Goal: Task Accomplishment & Management: Manage account settings

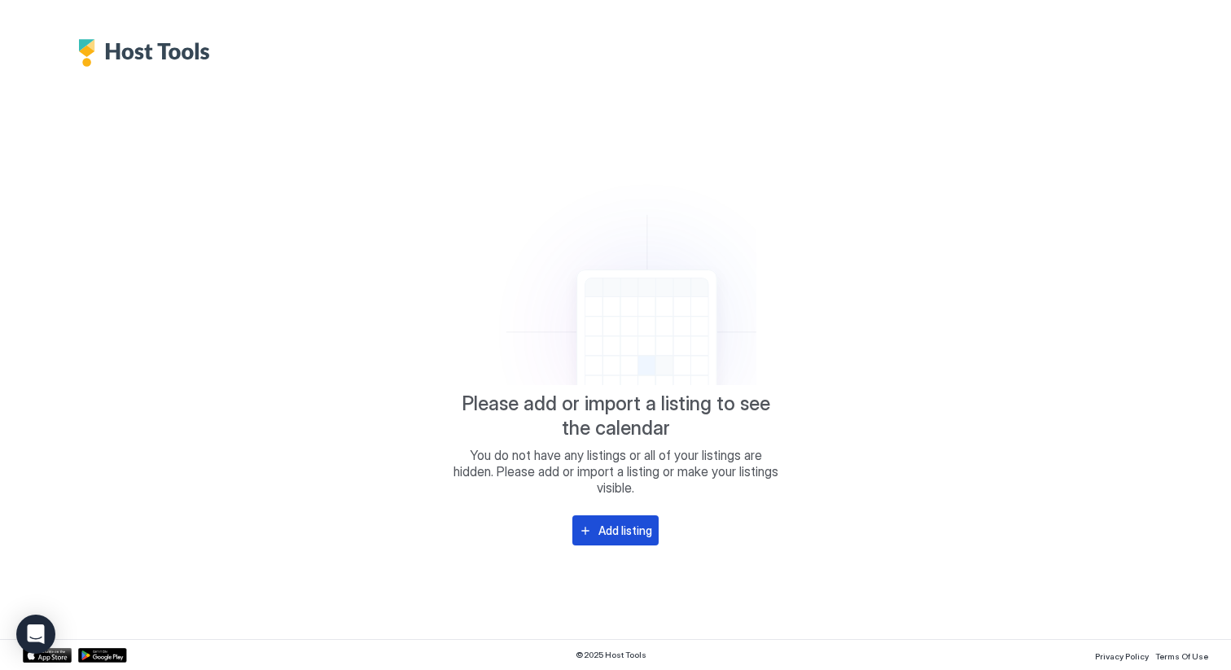
click at [634, 533] on div "Add listing" at bounding box center [625, 530] width 54 height 17
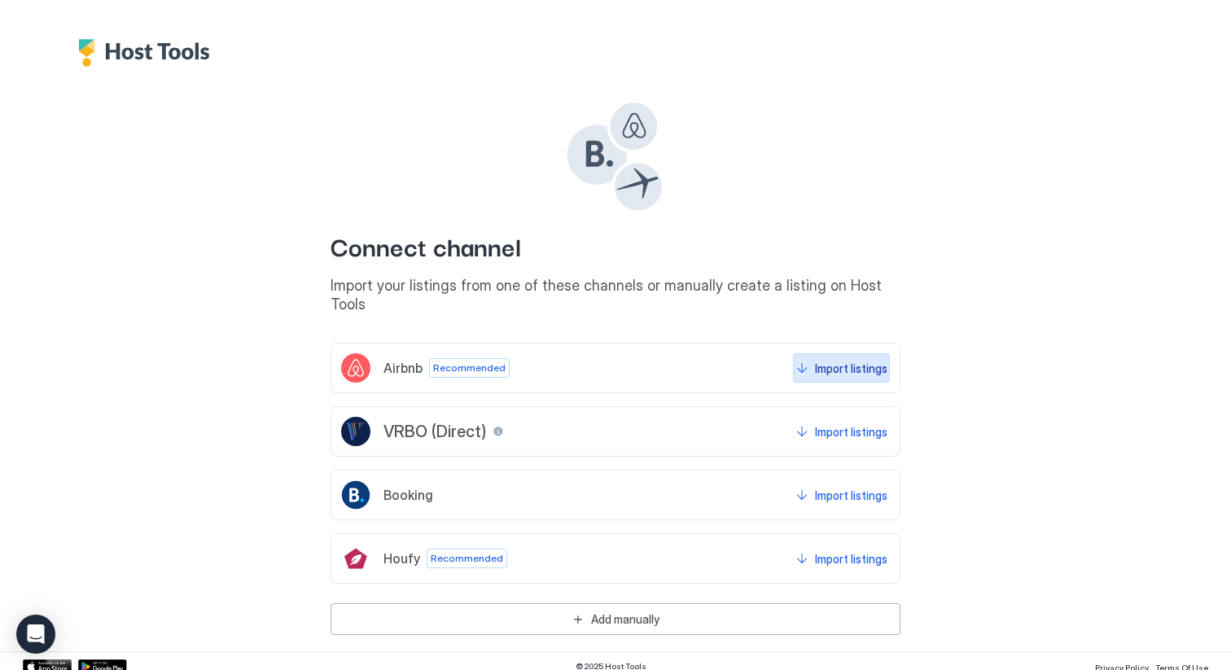
click at [859, 360] on div "Import listings" at bounding box center [851, 368] width 72 height 17
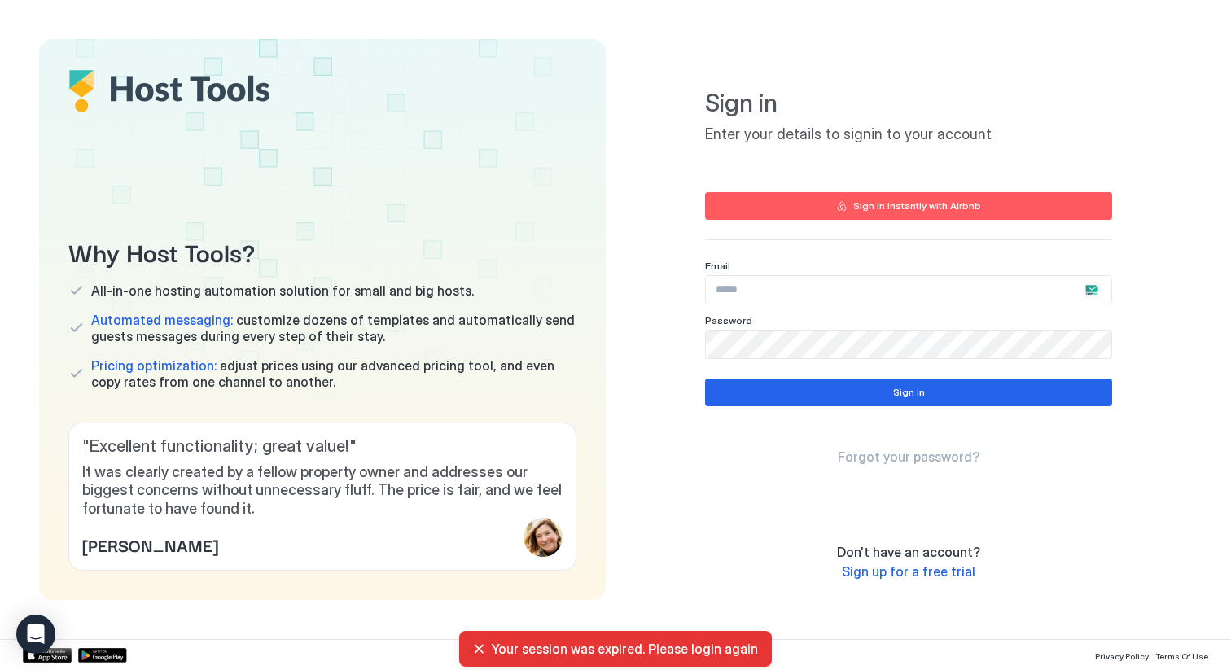
type input "**********"
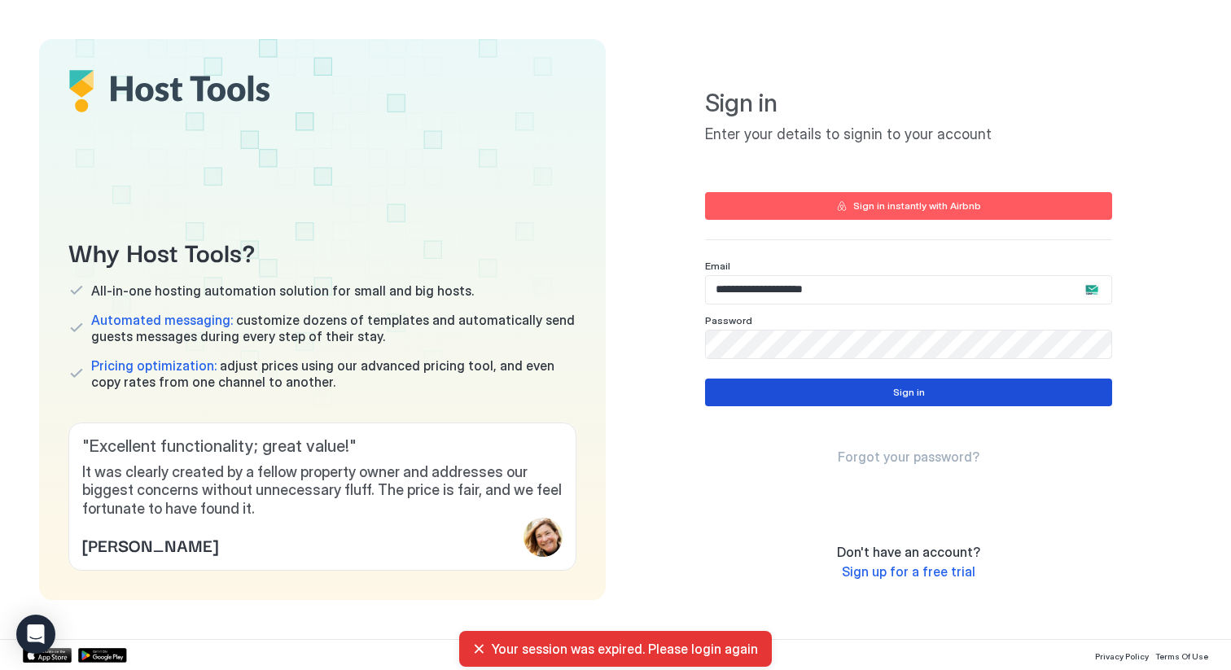
click at [843, 396] on button "Sign in" at bounding box center [908, 392] width 407 height 28
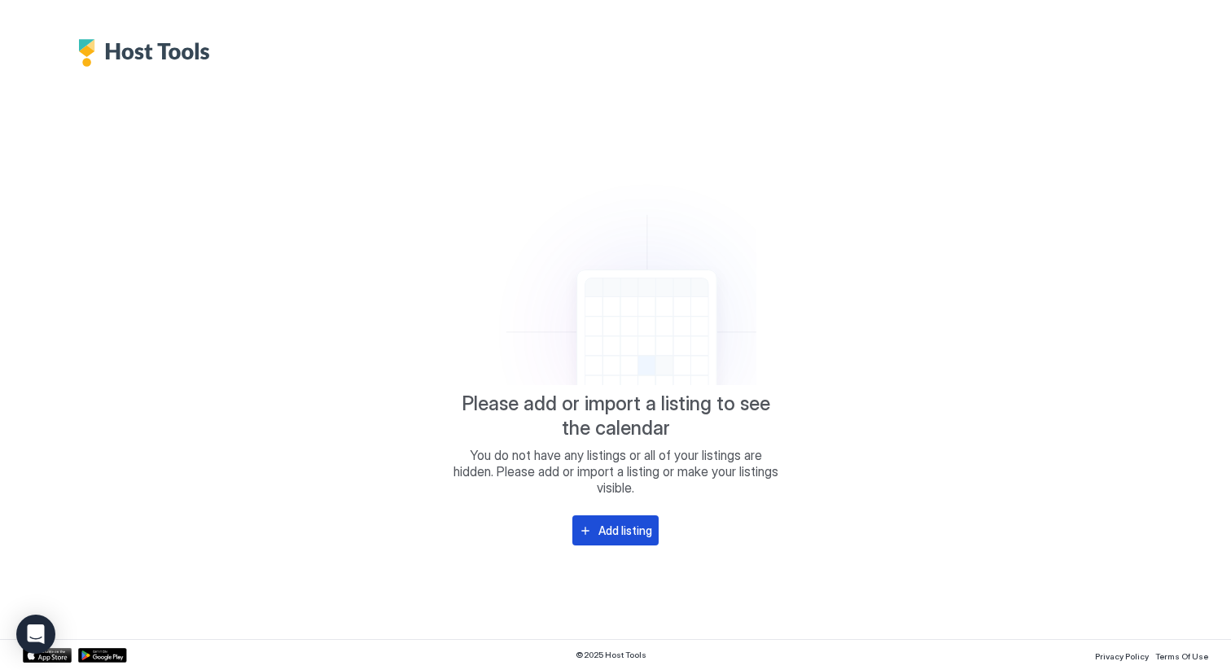
click at [614, 520] on button "Add listing" at bounding box center [615, 530] width 86 height 30
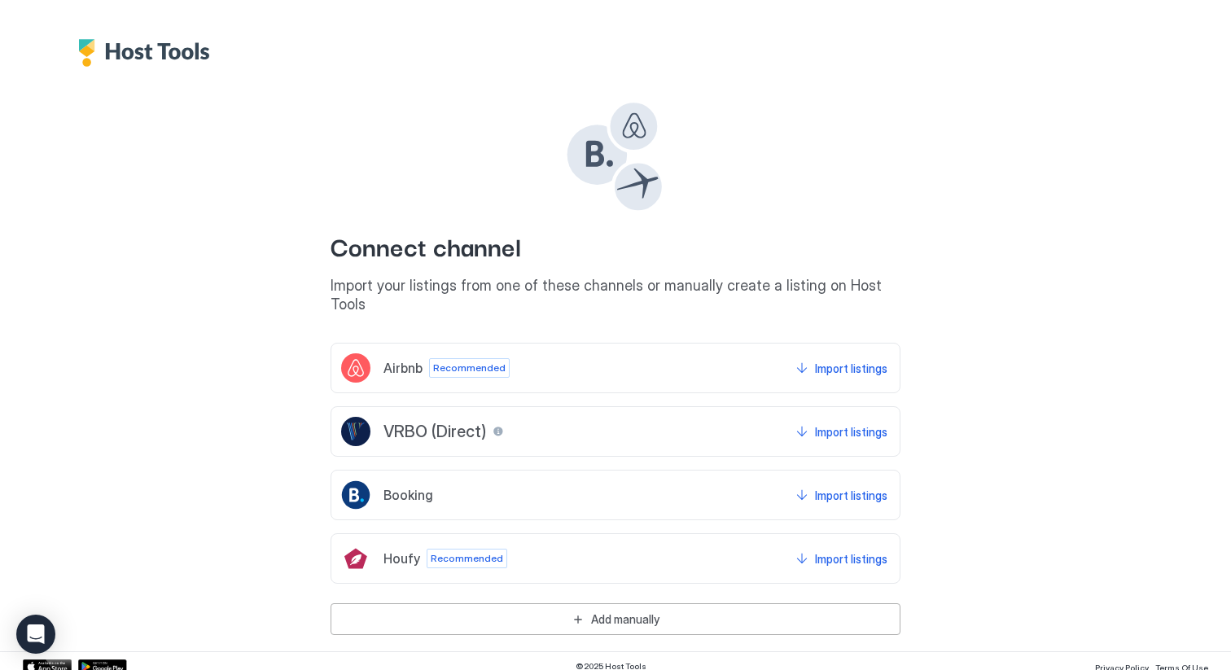
click at [584, 348] on div "Airbnb Recommended Import listings" at bounding box center [615, 368] width 570 height 50
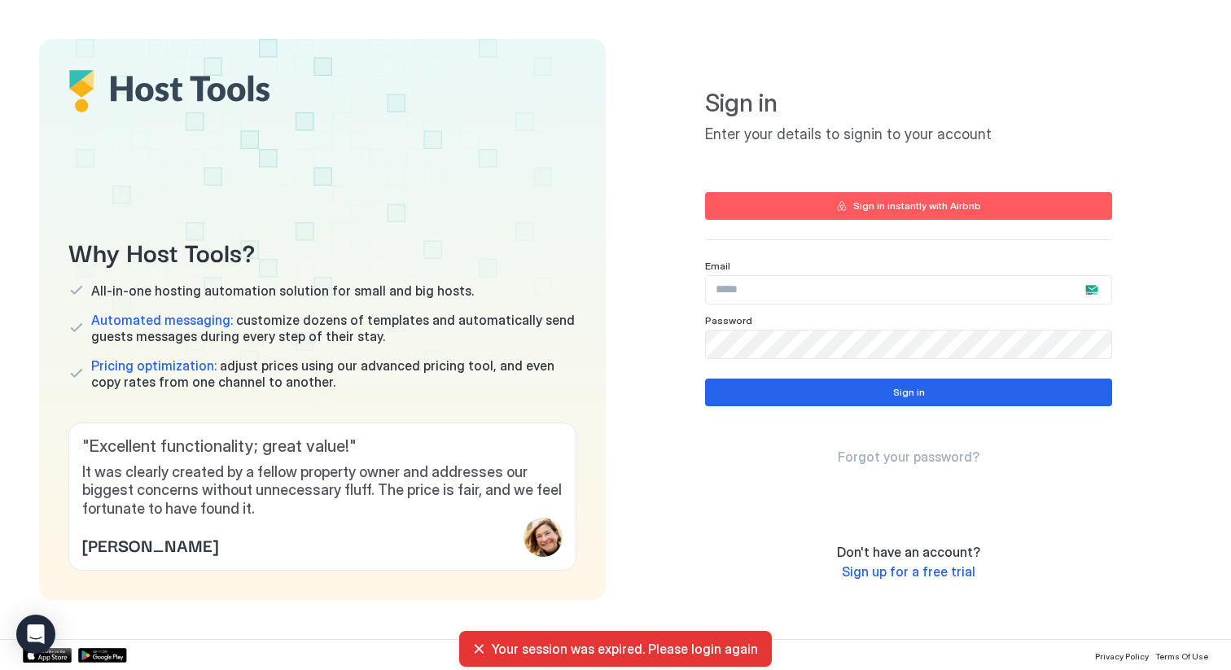
type input "**********"
click at [696, 650] on span "Your session was expired. Please login again" at bounding box center [625, 649] width 267 height 16
click at [478, 645] on div "Your session was expired. Please login again" at bounding box center [615, 649] width 287 height 16
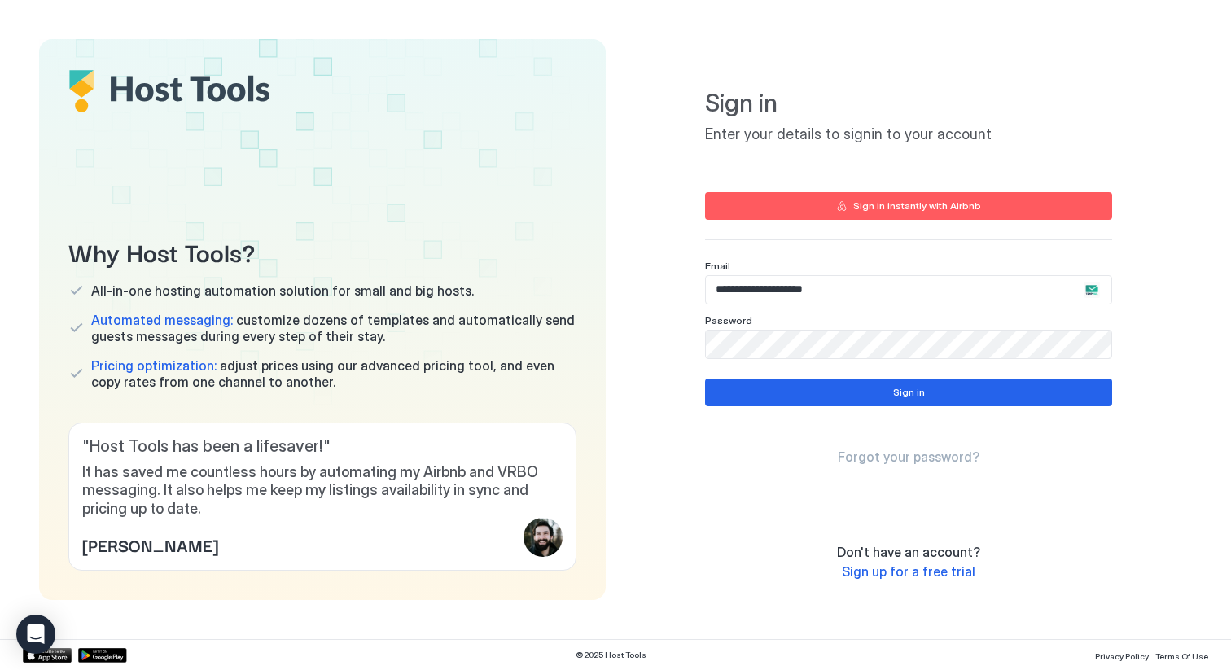
click at [791, 208] on button "Sign in instantly with Airbnb" at bounding box center [908, 206] width 407 height 28
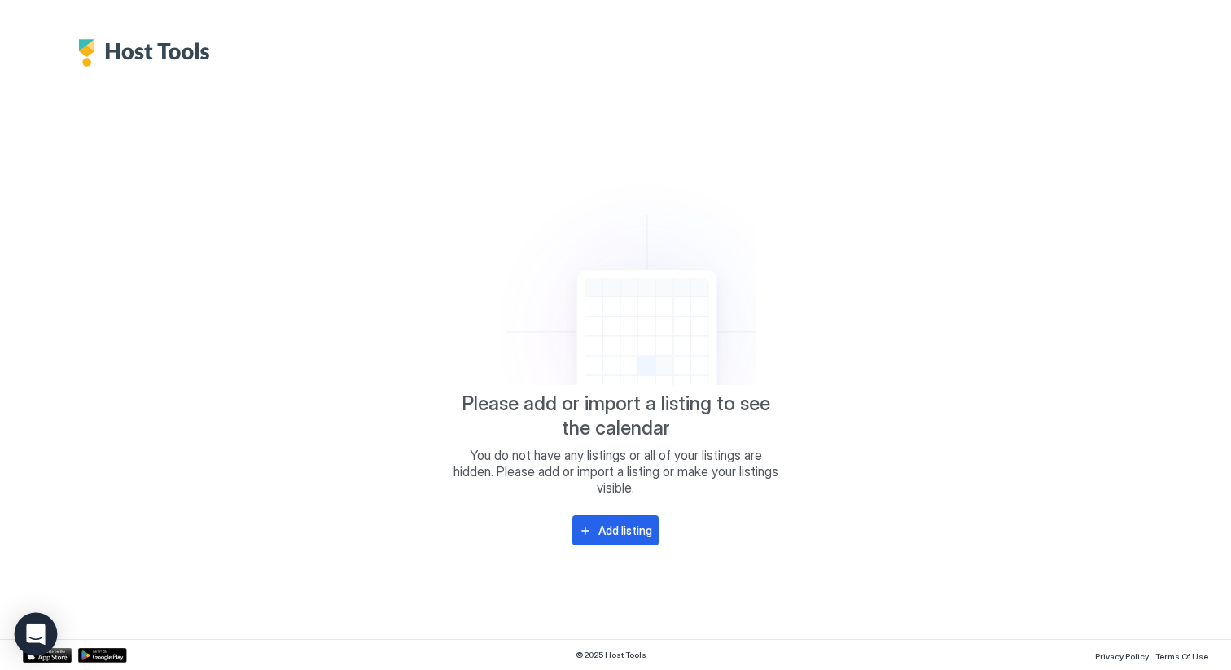
click at [45, 621] on div "Open Intercom Messenger" at bounding box center [36, 634] width 43 height 43
click at [160, 53] on img "Host Tools Logo" at bounding box center [148, 53] width 140 height 28
click at [631, 534] on div "Add listing" at bounding box center [625, 530] width 54 height 17
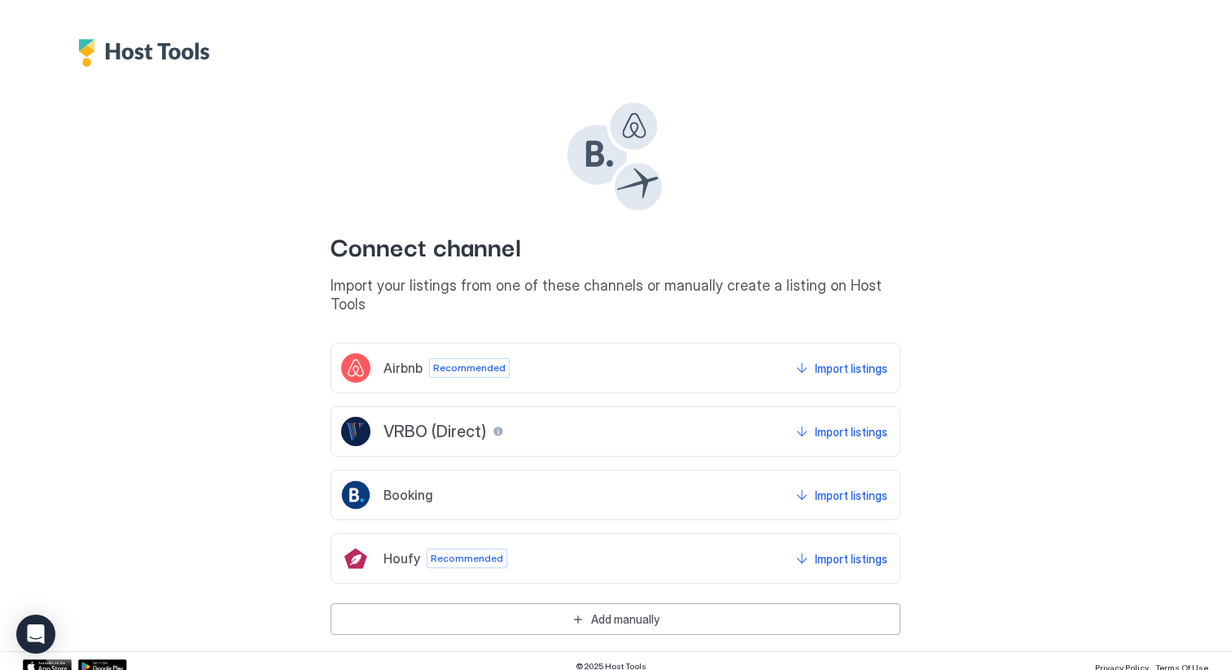
click at [565, 345] on div "Airbnb Recommended Import listings" at bounding box center [615, 368] width 570 height 50
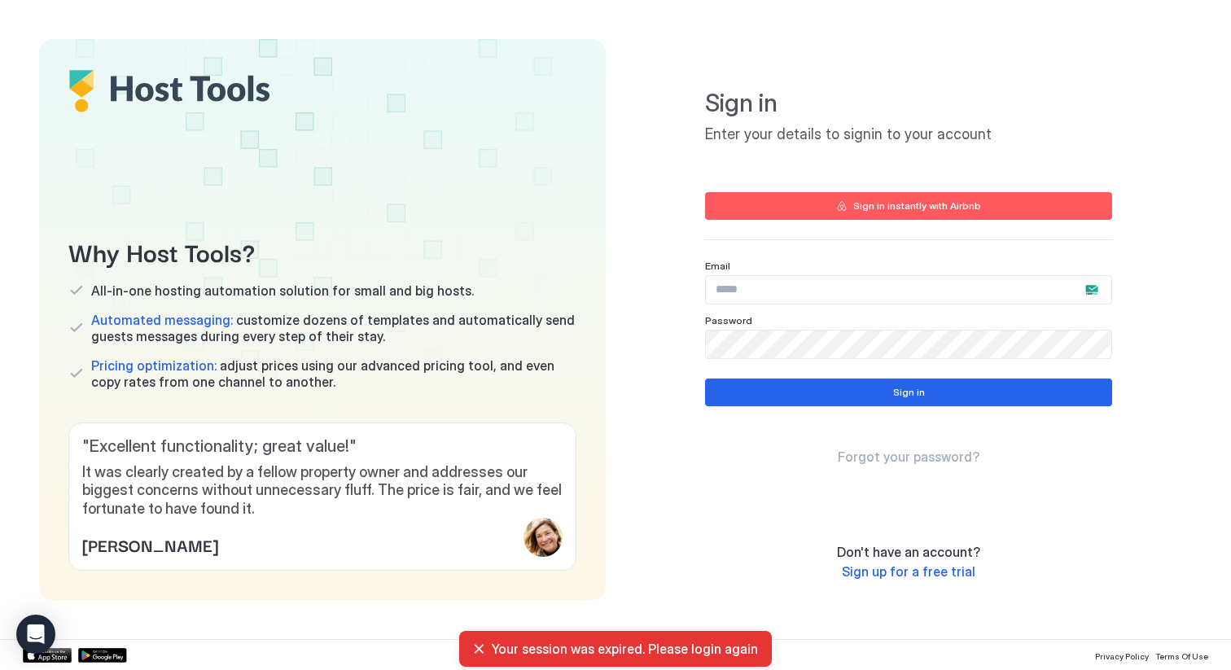
type input "**********"
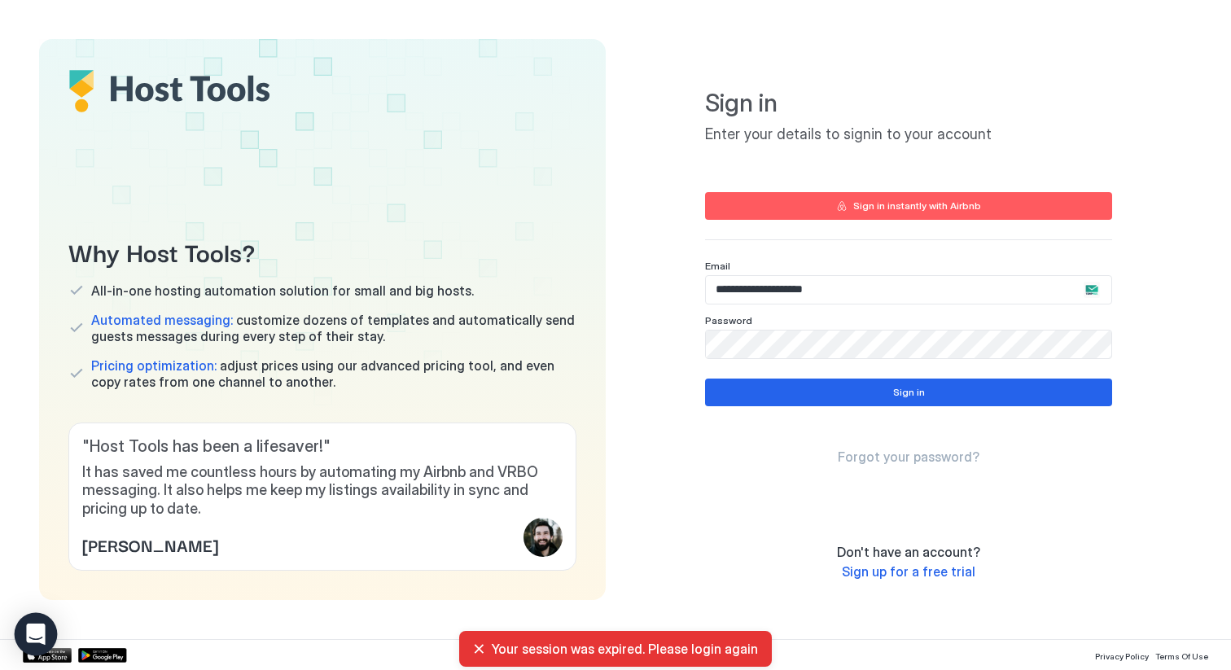
click at [31, 628] on icon "Open Intercom Messenger" at bounding box center [35, 634] width 19 height 21
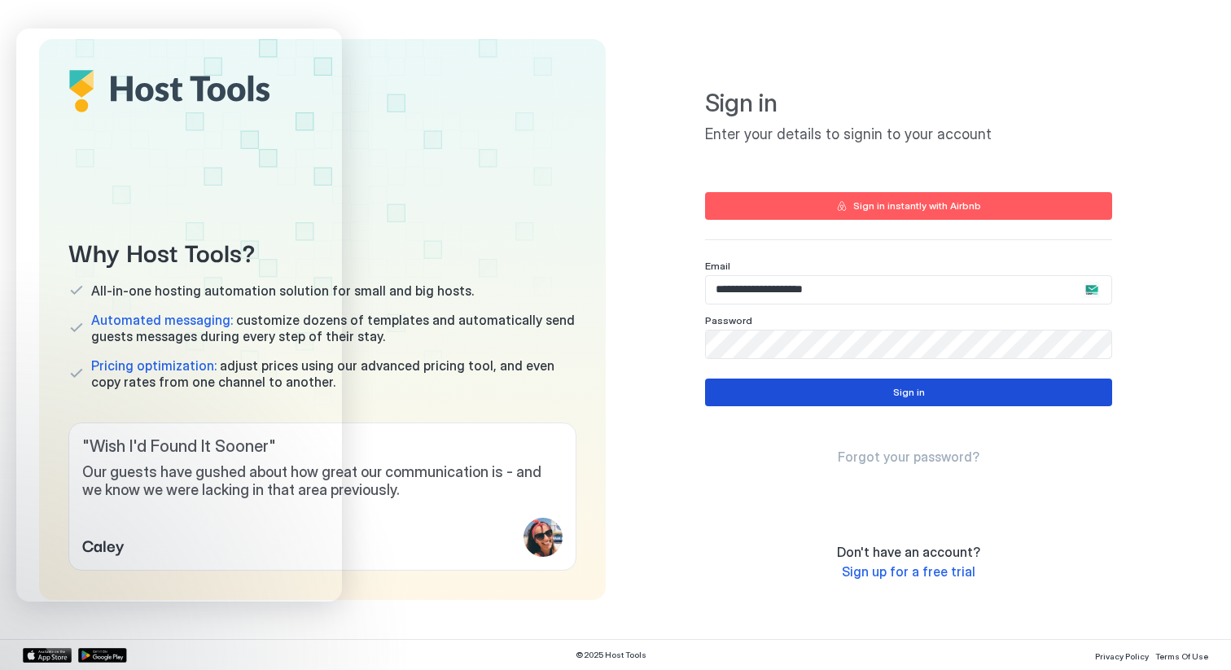
click at [776, 390] on button "Sign in" at bounding box center [908, 392] width 407 height 28
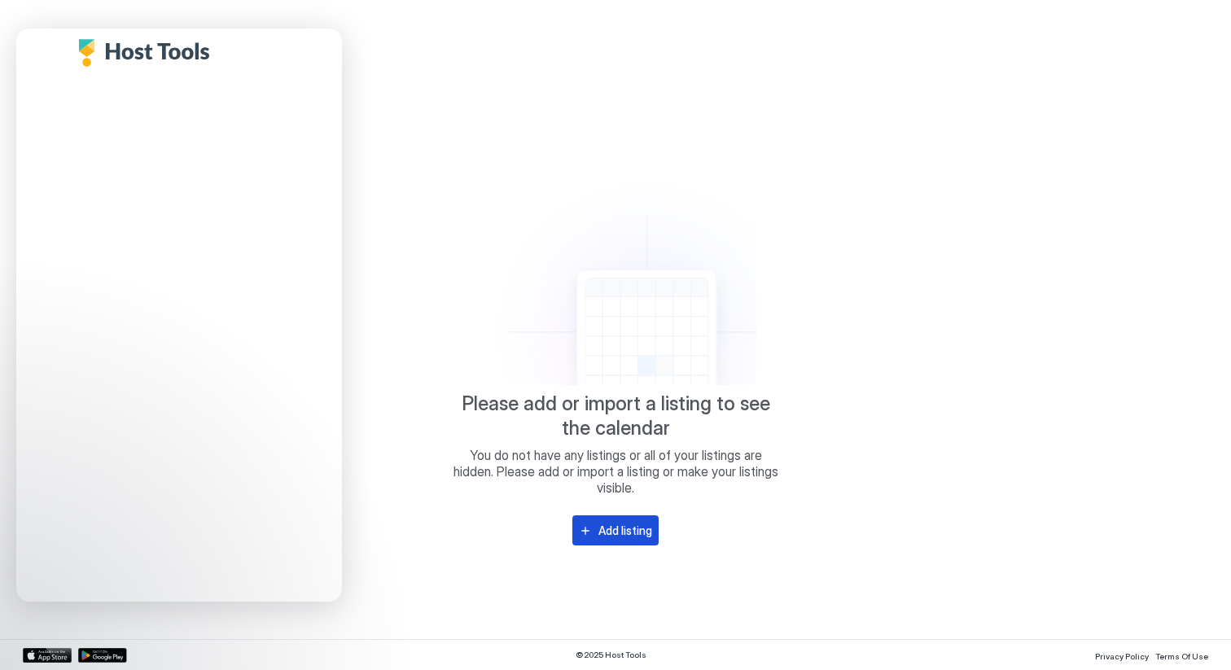
click at [626, 532] on div "Add listing" at bounding box center [625, 530] width 54 height 17
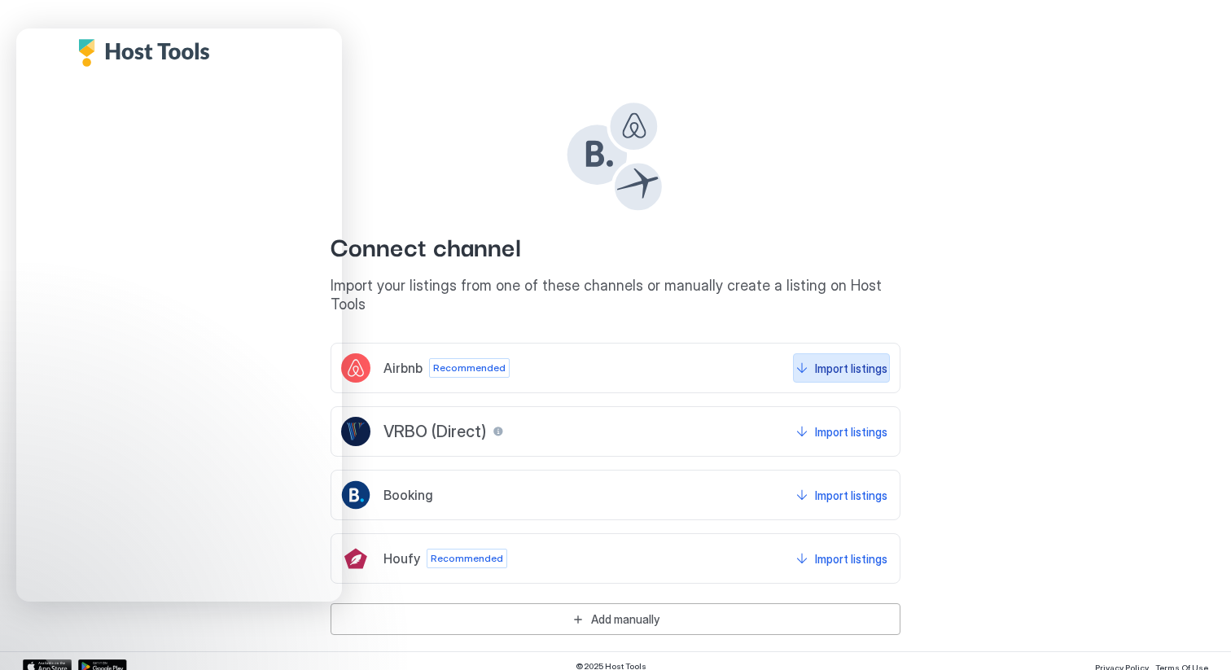
click at [850, 360] on div "Import listings" at bounding box center [851, 368] width 72 height 17
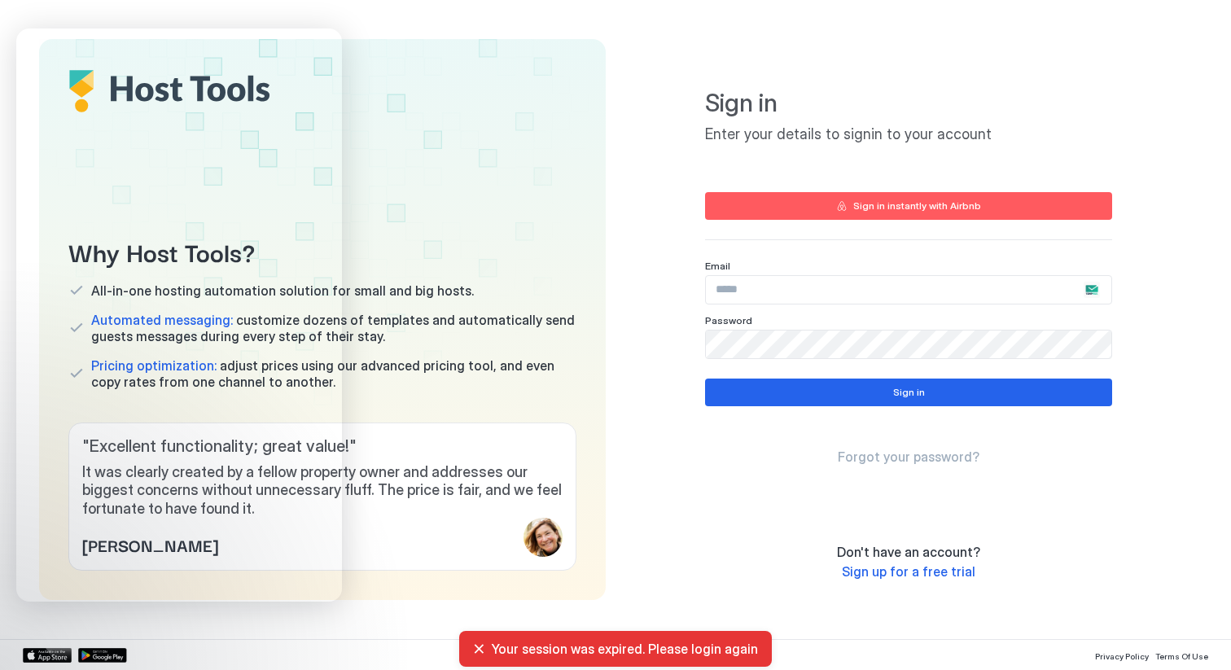
type input "**********"
click at [854, 208] on button "Sign in instantly with Airbnb" at bounding box center [908, 206] width 407 height 28
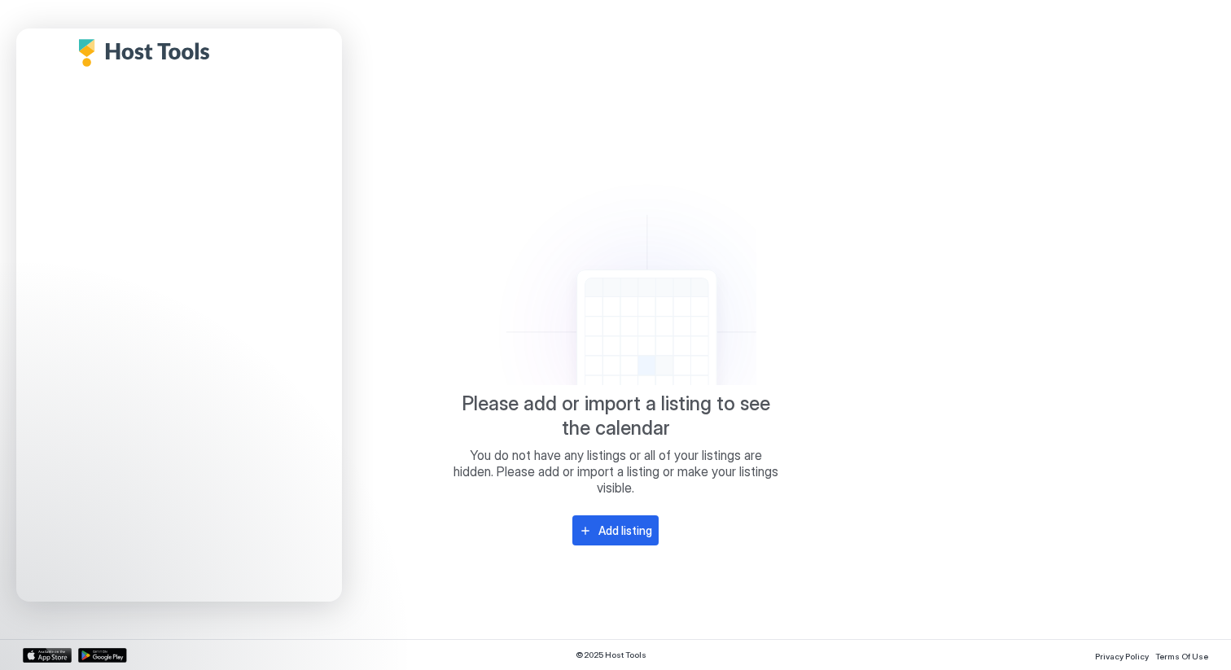
click at [475, 408] on span "Please add or import a listing to see the calendar" at bounding box center [616, 416] width 326 height 49
click at [626, 528] on div "Add listing" at bounding box center [625, 530] width 54 height 17
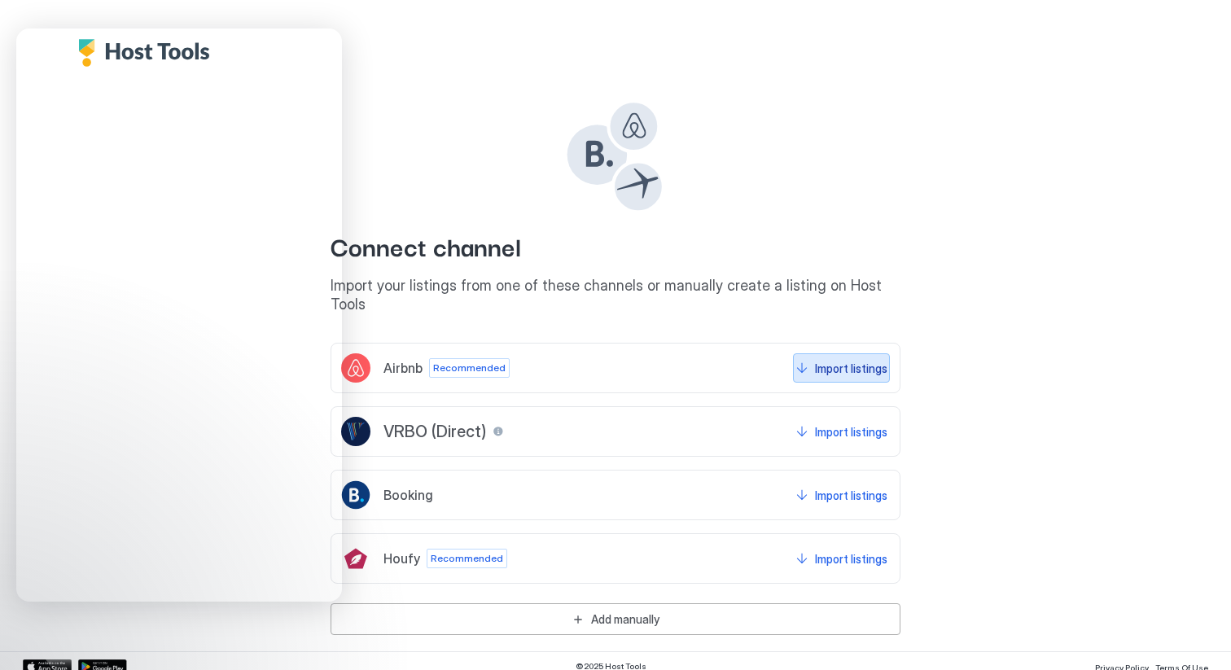
click at [861, 360] on div "Import listings" at bounding box center [851, 368] width 72 height 17
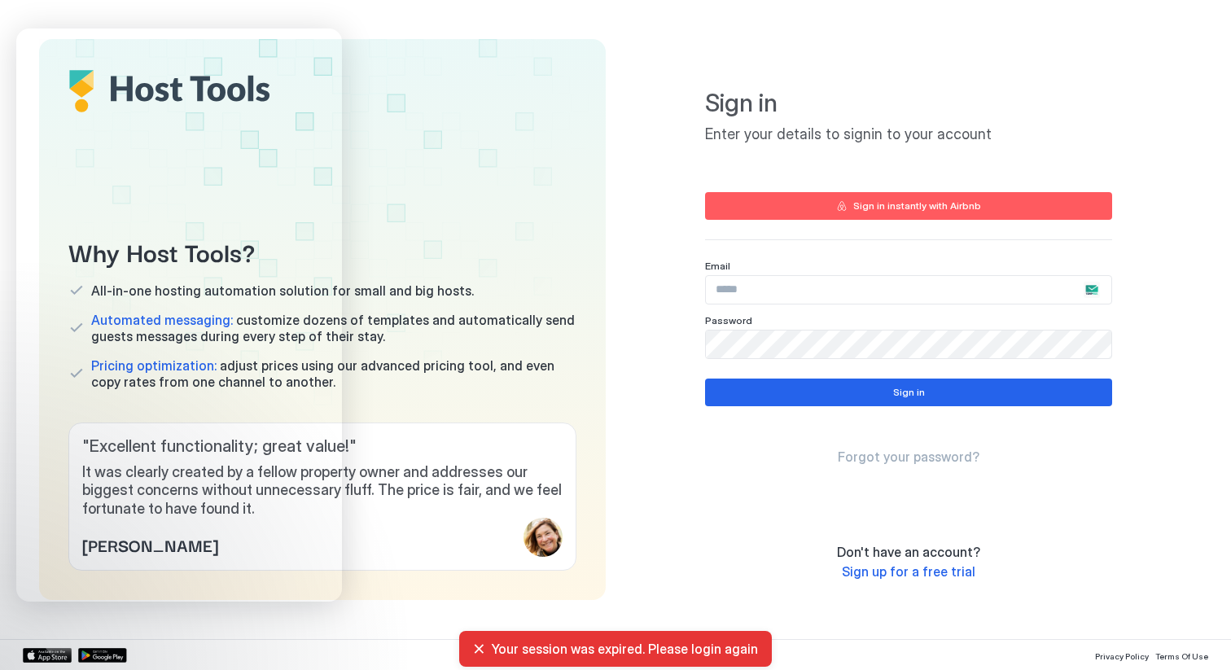
type input "**********"
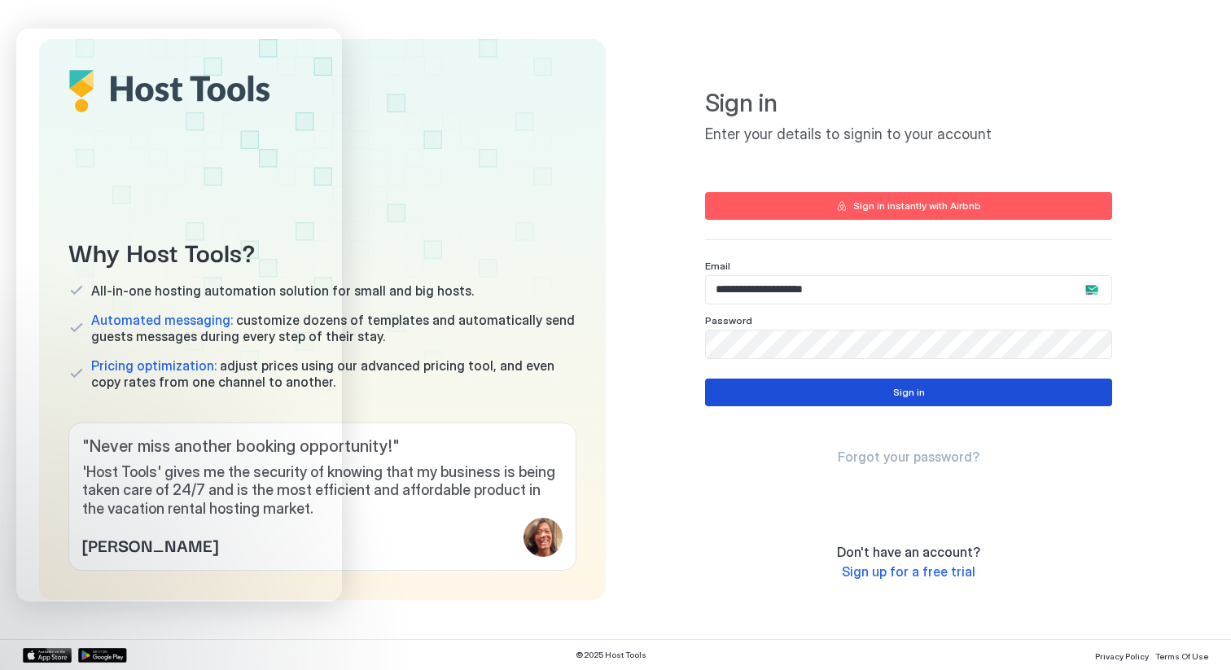
click at [837, 390] on button "Sign in" at bounding box center [908, 392] width 407 height 28
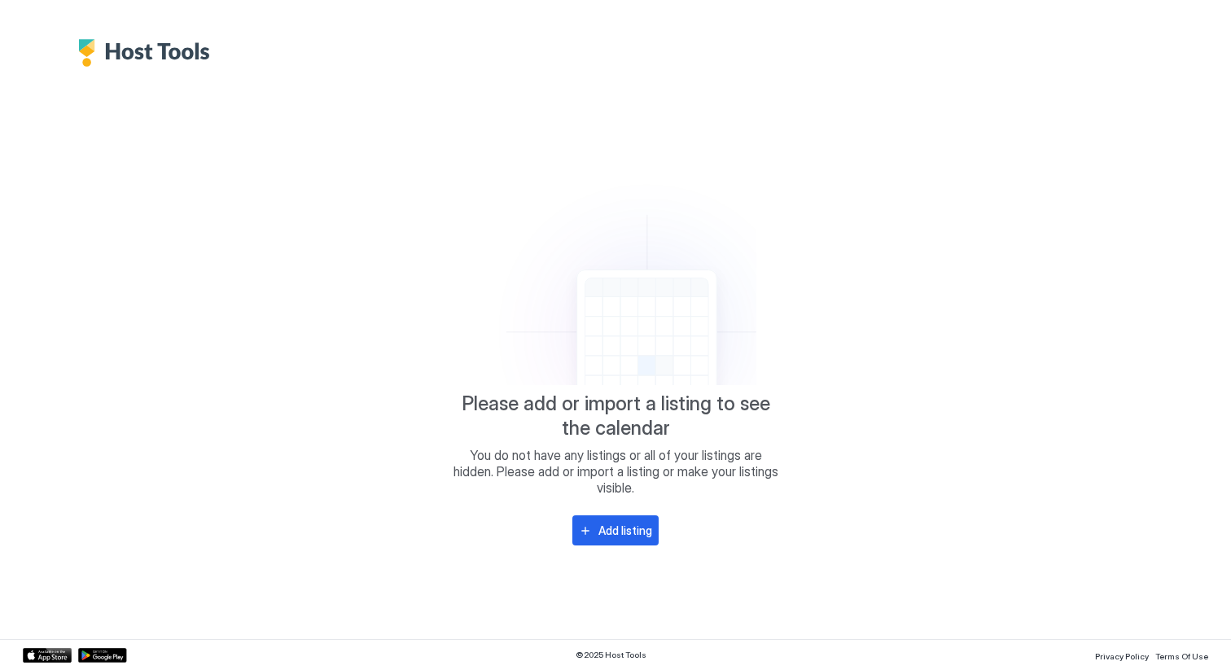
click at [171, 42] on img "Host Tools Logo" at bounding box center [148, 53] width 140 height 28
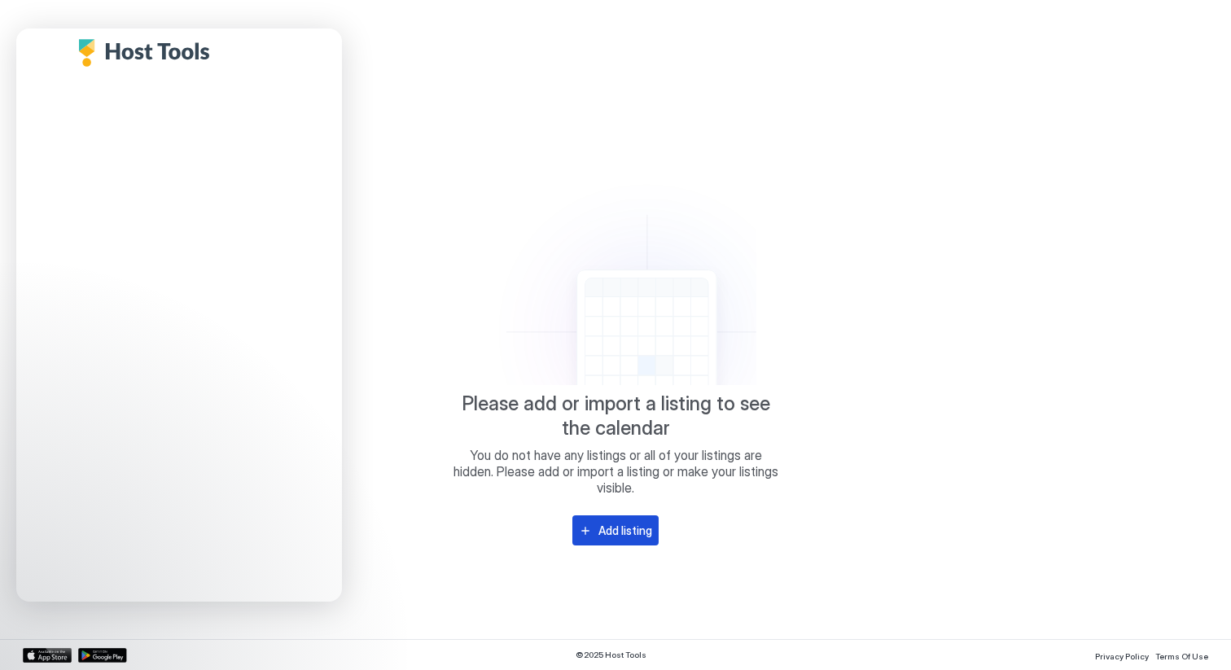
click at [627, 532] on div "Add listing" at bounding box center [625, 530] width 54 height 17
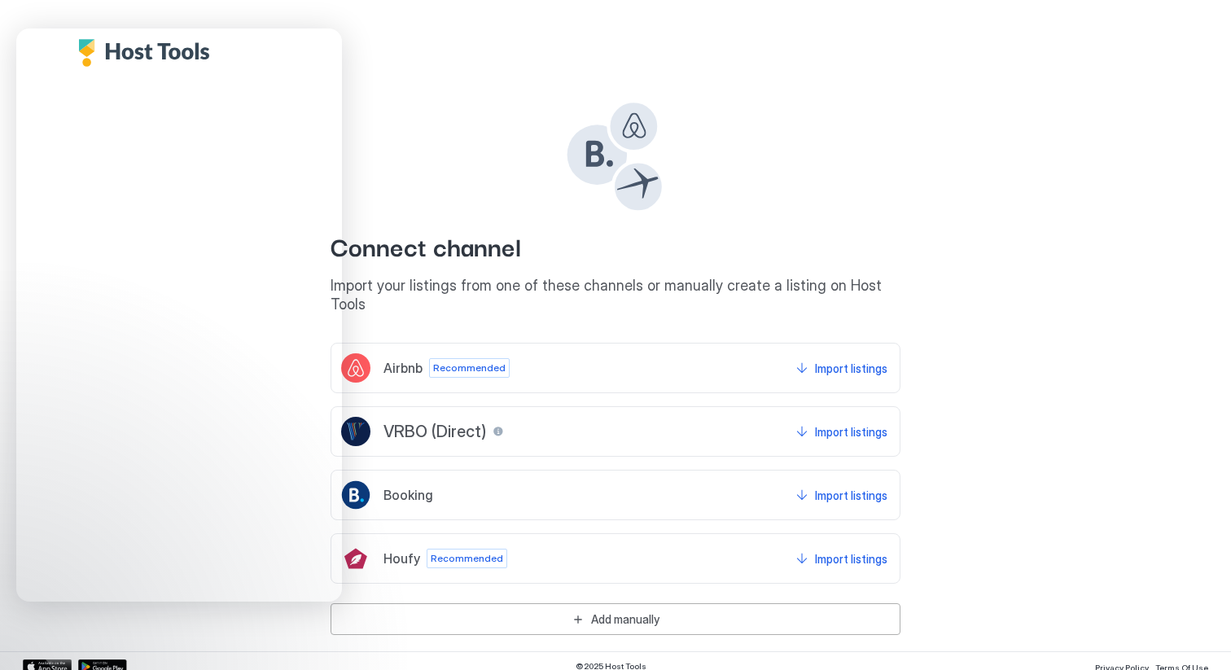
click at [680, 350] on div "Airbnb Recommended Import listings" at bounding box center [615, 368] width 570 height 50
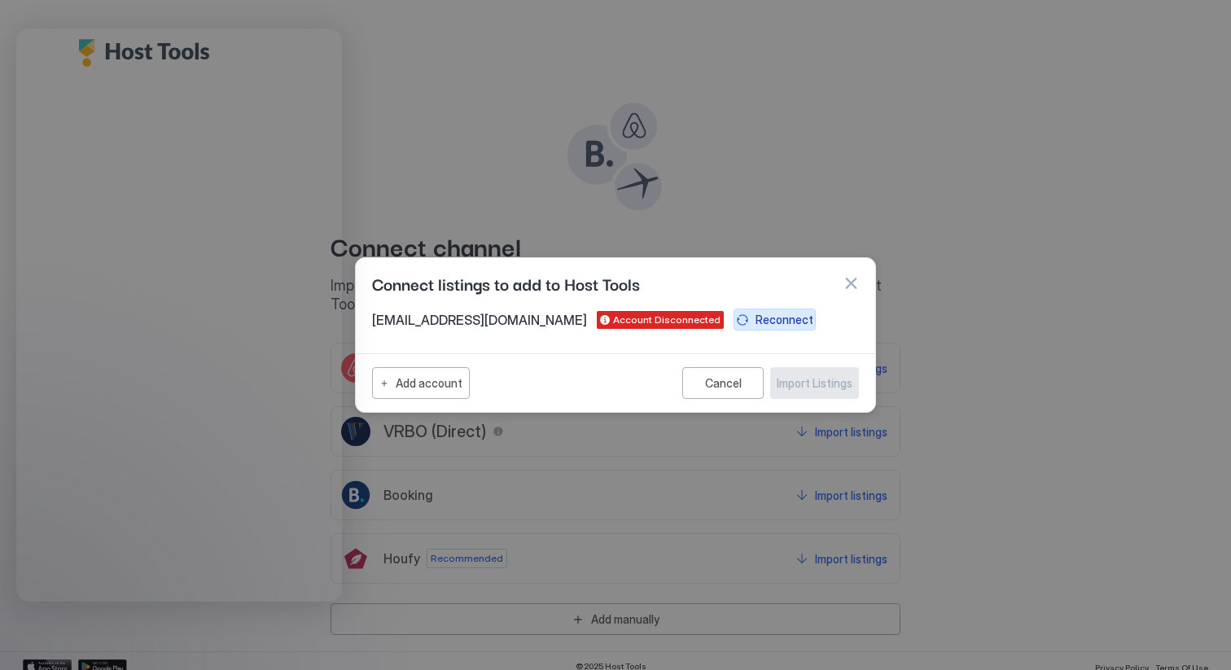
click at [755, 322] on div "Reconnect" at bounding box center [784, 319] width 58 height 17
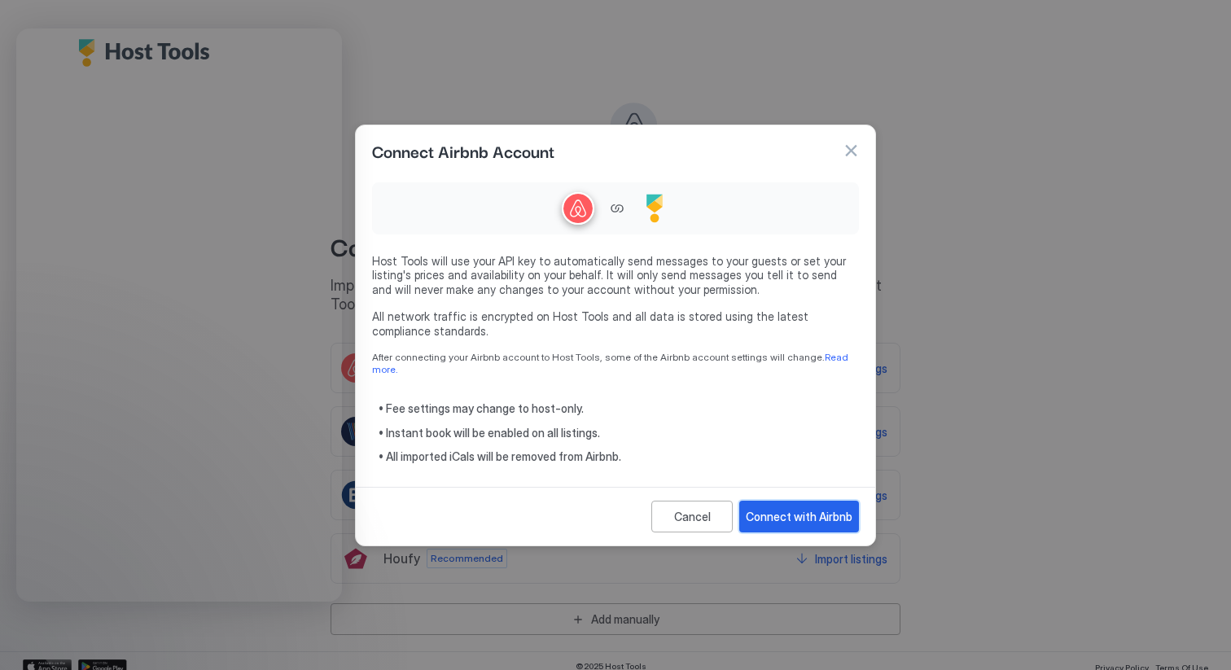
click at [802, 519] on button "Connect with Airbnb" at bounding box center [799, 517] width 120 height 32
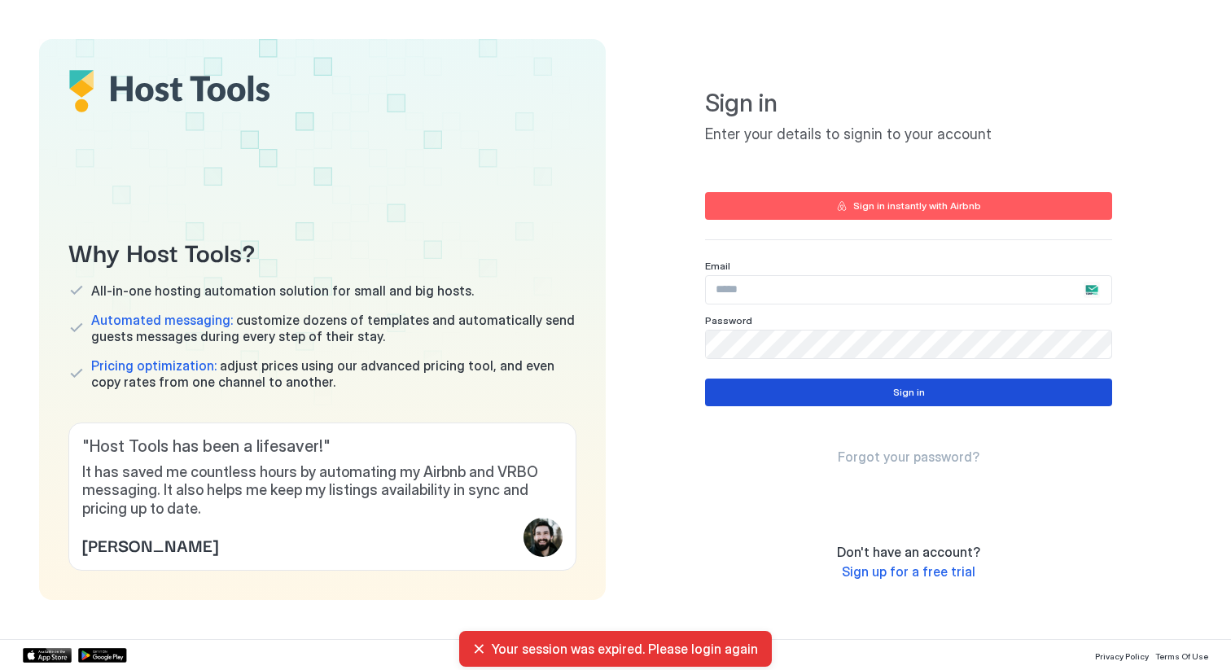
type input "**********"
click at [748, 396] on button "Sign in" at bounding box center [908, 392] width 407 height 28
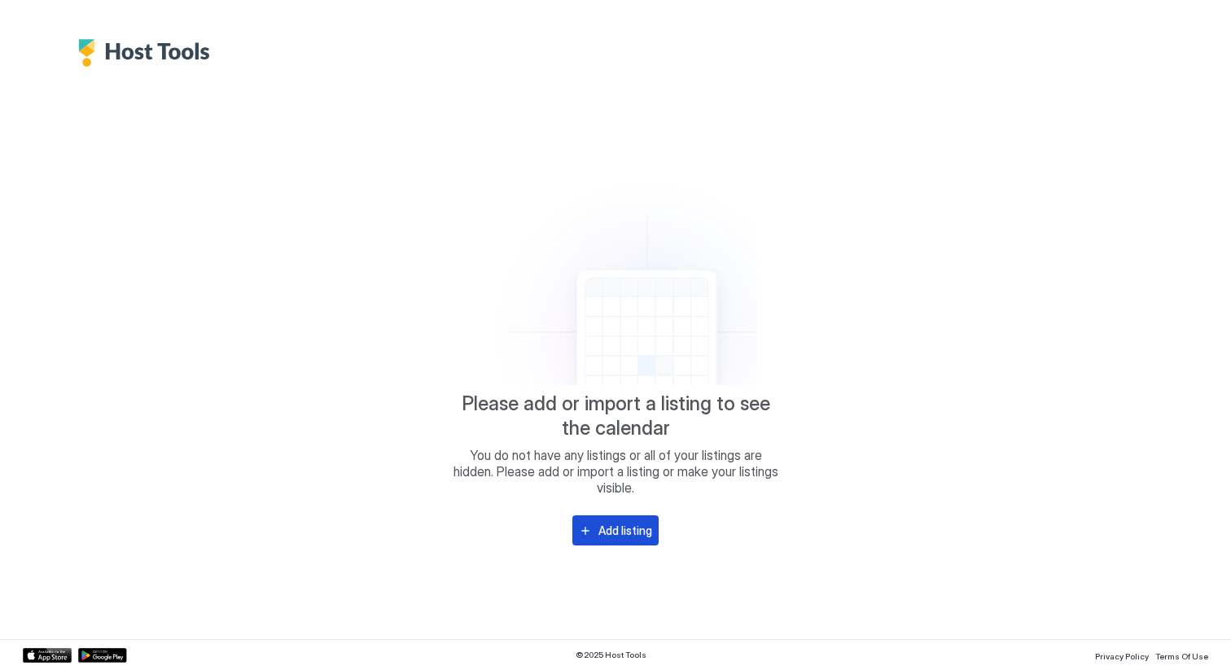
click at [632, 532] on div "Add listing" at bounding box center [625, 530] width 54 height 17
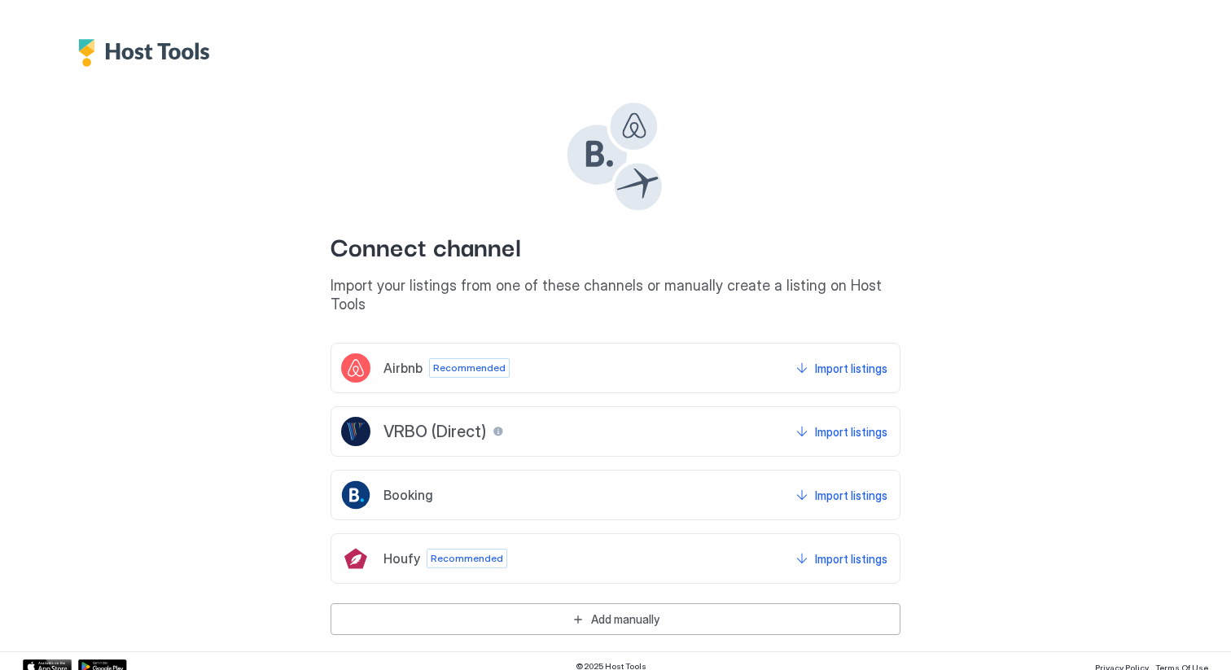
click at [680, 358] on div "Airbnb Recommended Import listings" at bounding box center [615, 368] width 570 height 50
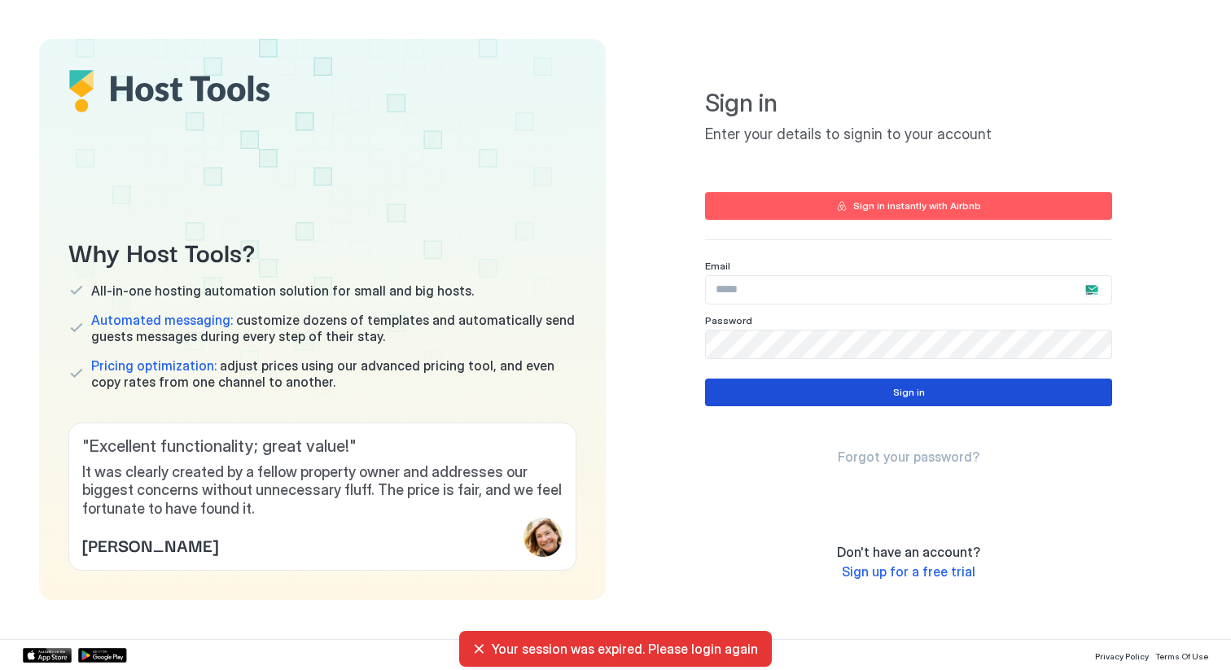
type input "**********"
